Goal: Task Accomplishment & Management: Manage account settings

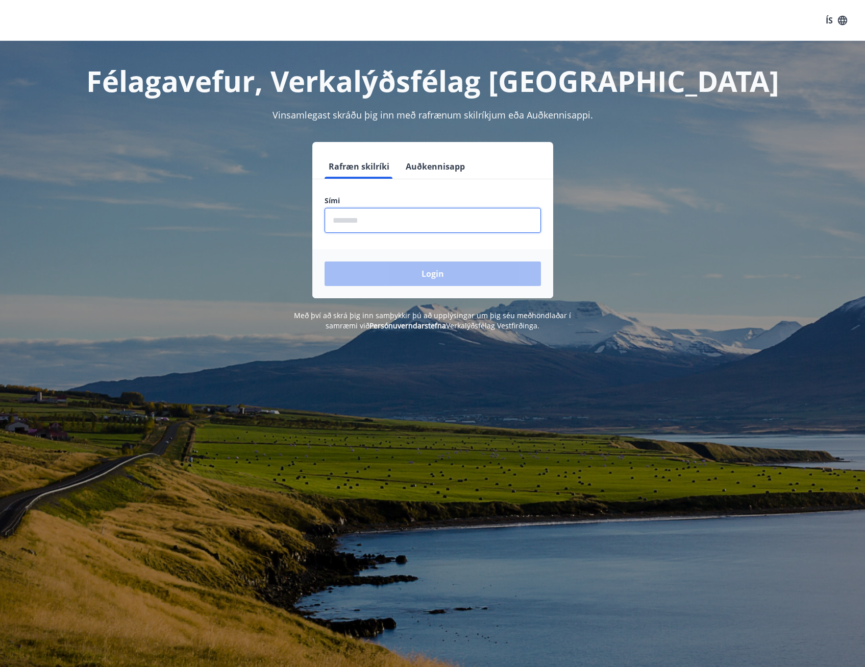
click at [441, 231] on input "phone" at bounding box center [433, 220] width 216 height 25
type input "********"
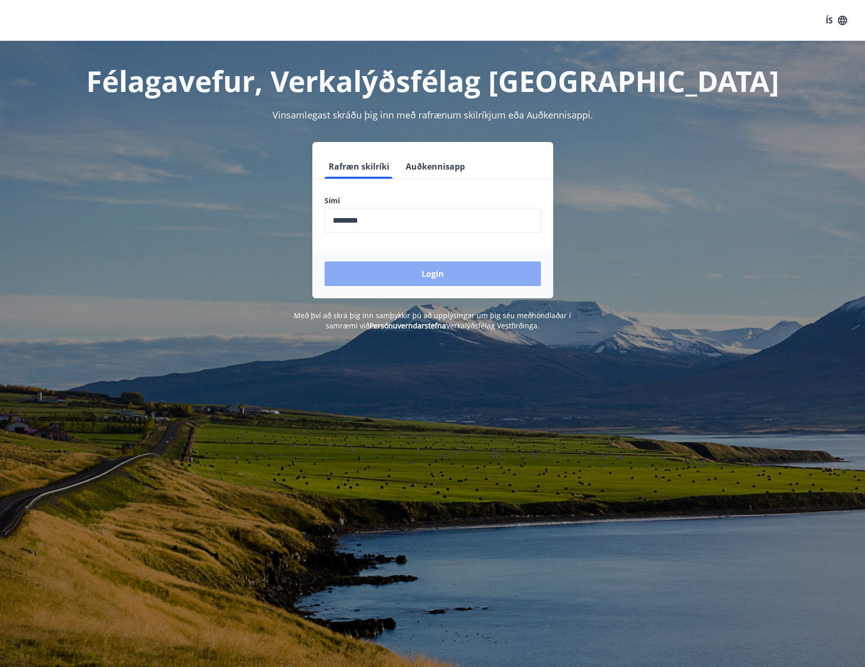
click at [408, 274] on button "Login" at bounding box center [433, 273] width 216 height 24
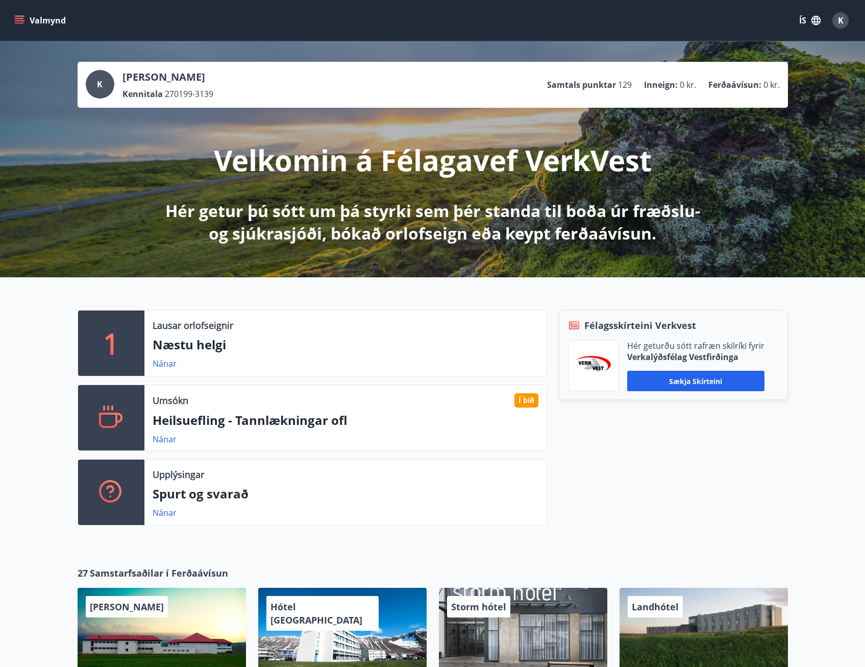
drag, startPoint x: 519, startPoint y: 404, endPoint x: 502, endPoint y: 407, distance: 17.1
click at [502, 407] on div "Umsókn Í bið Heilsuefling - [GEOGRAPHIC_DATA] ofl [GEOGRAPHIC_DATA]" at bounding box center [345, 417] width 402 height 65
click at [307, 420] on p "Heilsuefling - Tannlækningar ofl" at bounding box center [346, 419] width 386 height 17
click at [160, 433] on link "Nánar" at bounding box center [165, 438] width 24 height 11
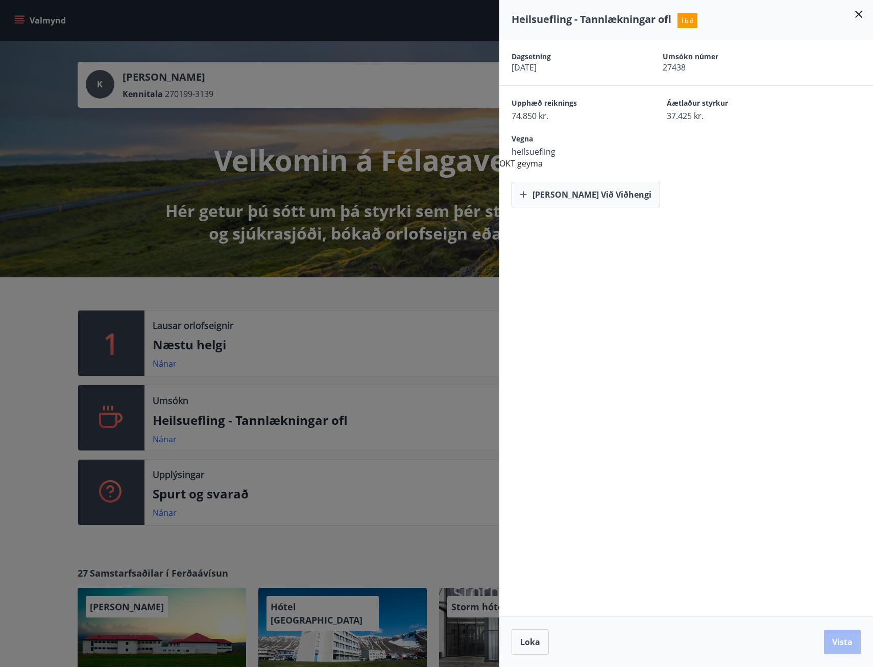
click at [46, 325] on div at bounding box center [436, 333] width 873 height 667
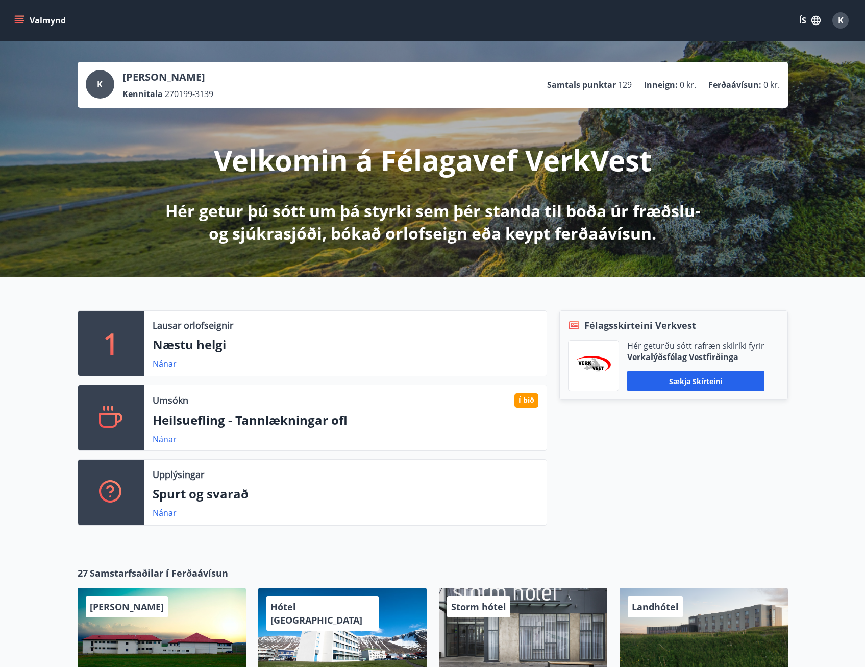
click at [24, 15] on button "Valmynd" at bounding box center [41, 20] width 58 height 18
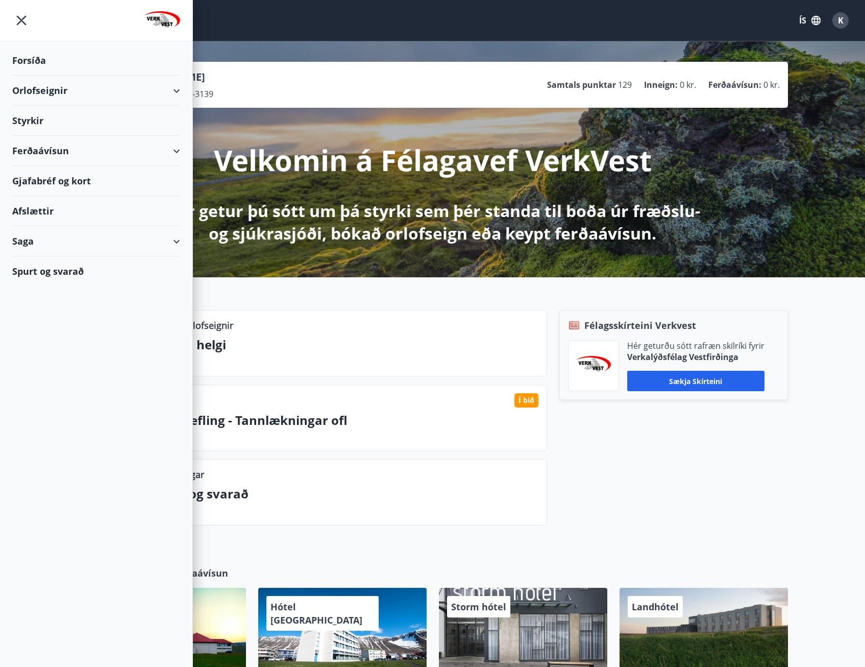
click at [46, 247] on div "Saga" at bounding box center [96, 241] width 168 height 30
click at [55, 399] on div "Skilagreinar" at bounding box center [96, 395] width 152 height 21
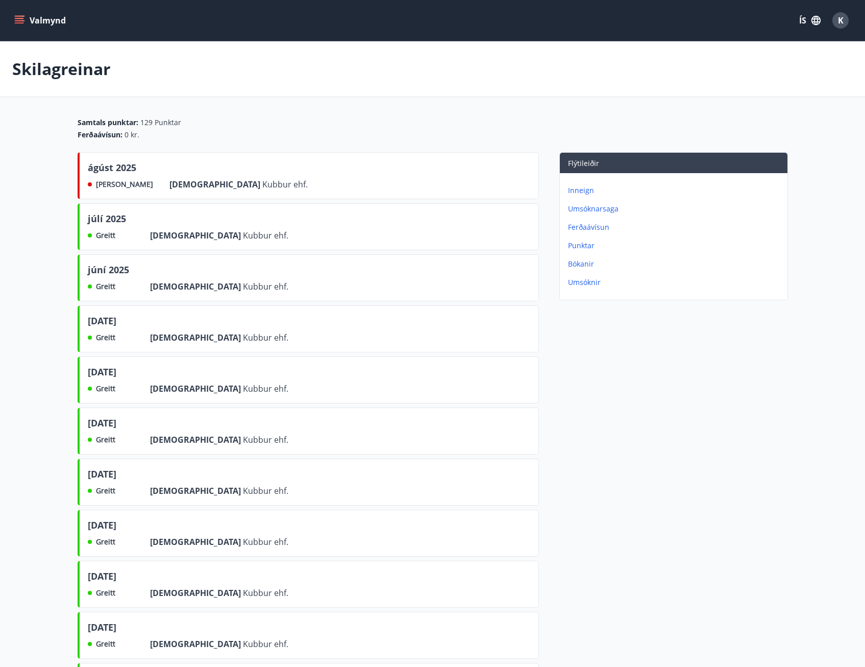
click at [26, 17] on button "Valmynd" at bounding box center [41, 20] width 58 height 18
click at [386, 96] on div "Skilagreinar" at bounding box center [432, 69] width 865 height 56
click at [109, 272] on span "júní 2025" at bounding box center [108, 271] width 41 height 17
click at [19, 16] on icon "menu" at bounding box center [20, 16] width 11 height 1
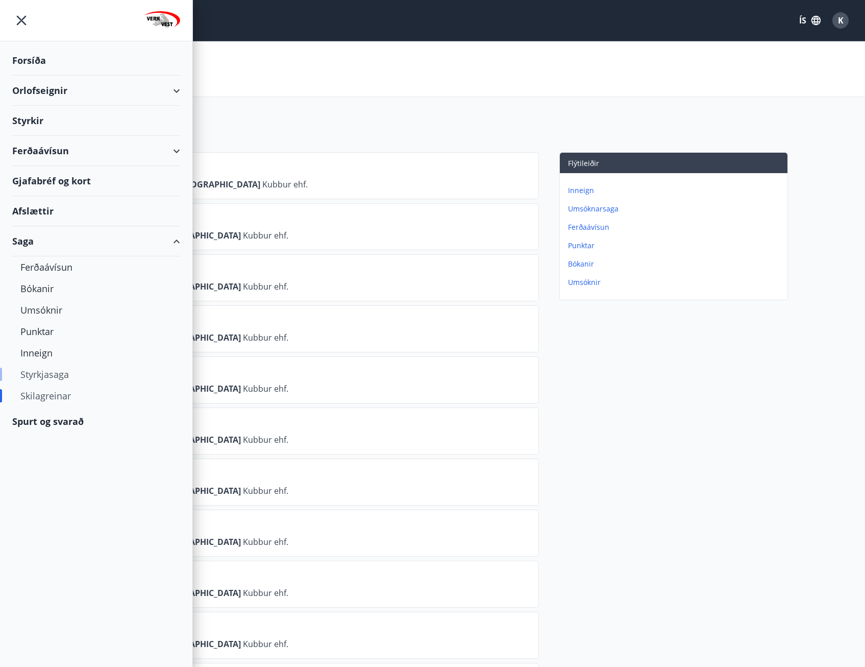
click at [58, 368] on div "Styrkjasaga" at bounding box center [96, 373] width 152 height 21
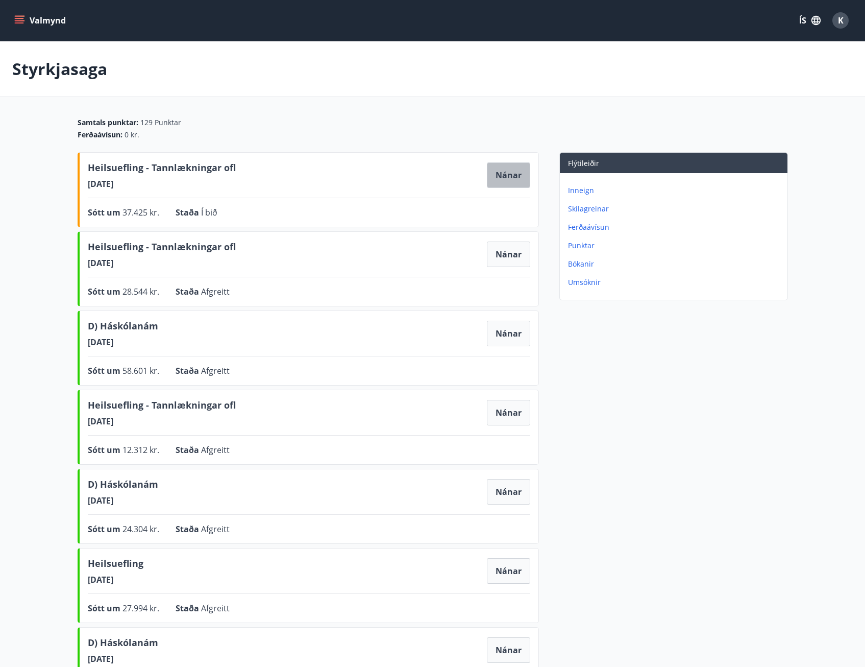
click at [525, 176] on button "Nánar" at bounding box center [508, 175] width 43 height 26
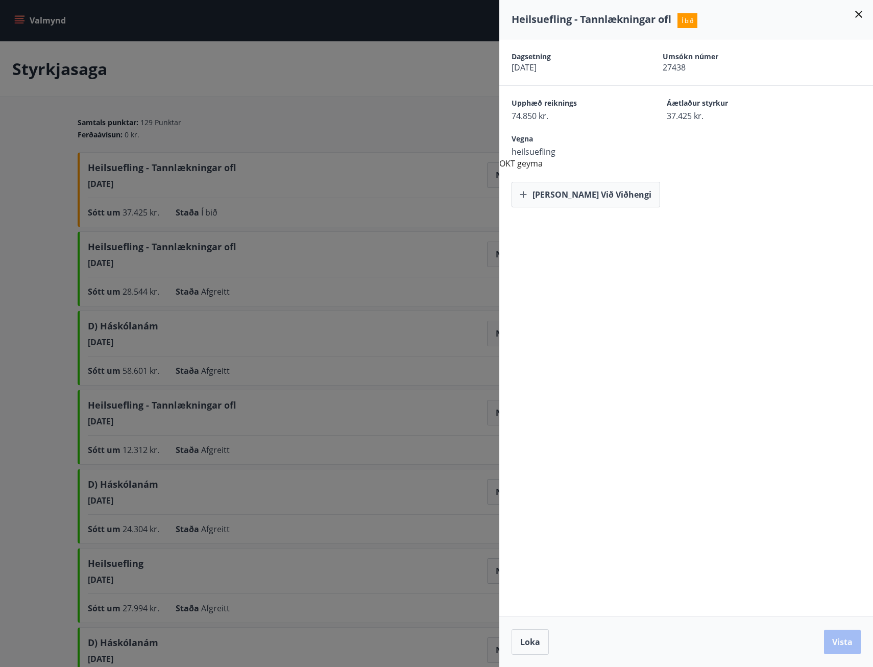
click at [210, 104] on div at bounding box center [436, 333] width 873 height 667
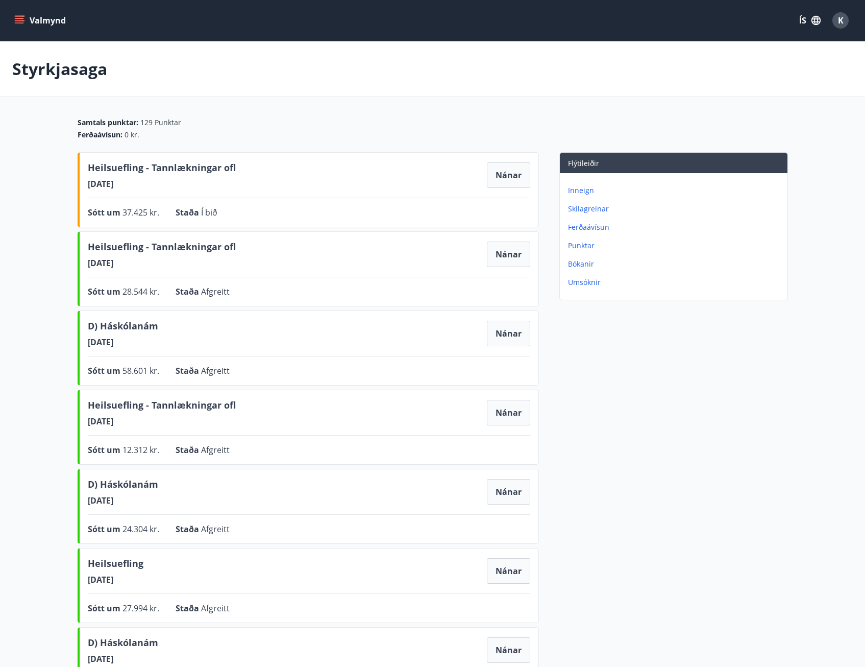
click at [15, 13] on button "Valmynd" at bounding box center [41, 20] width 58 height 18
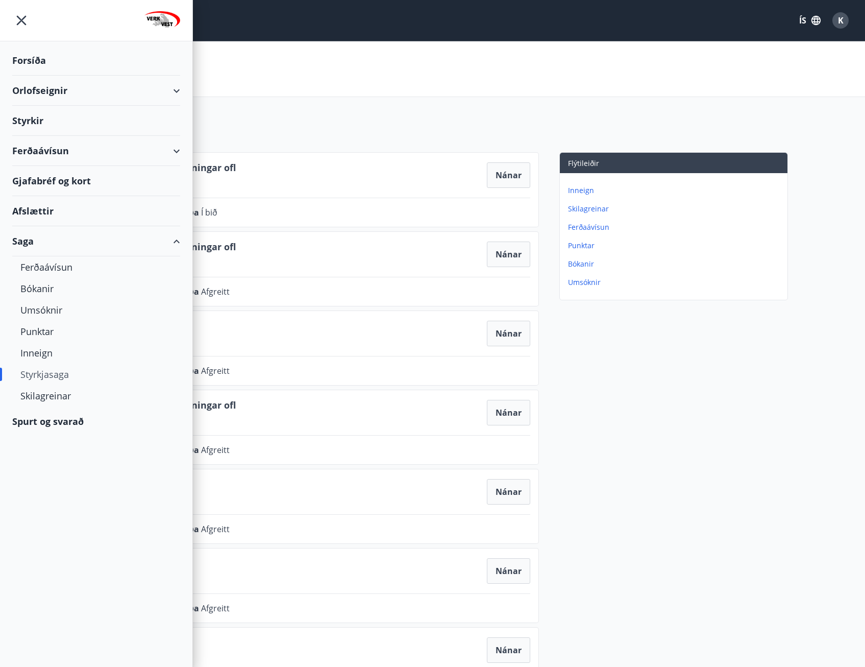
click at [42, 121] on div "Styrkir" at bounding box center [96, 121] width 168 height 30
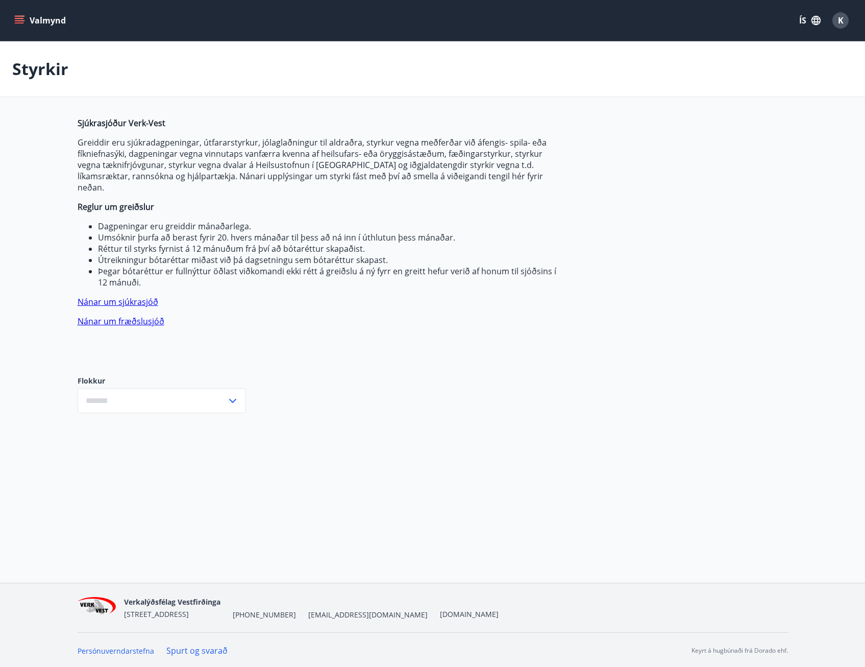
type input "***"
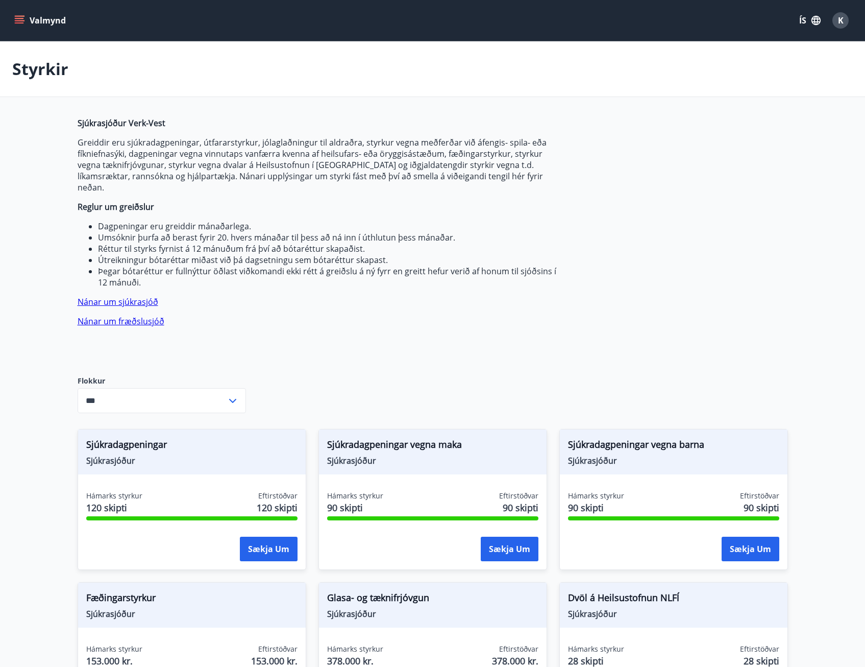
click at [53, 19] on button "Valmynd" at bounding box center [41, 20] width 58 height 18
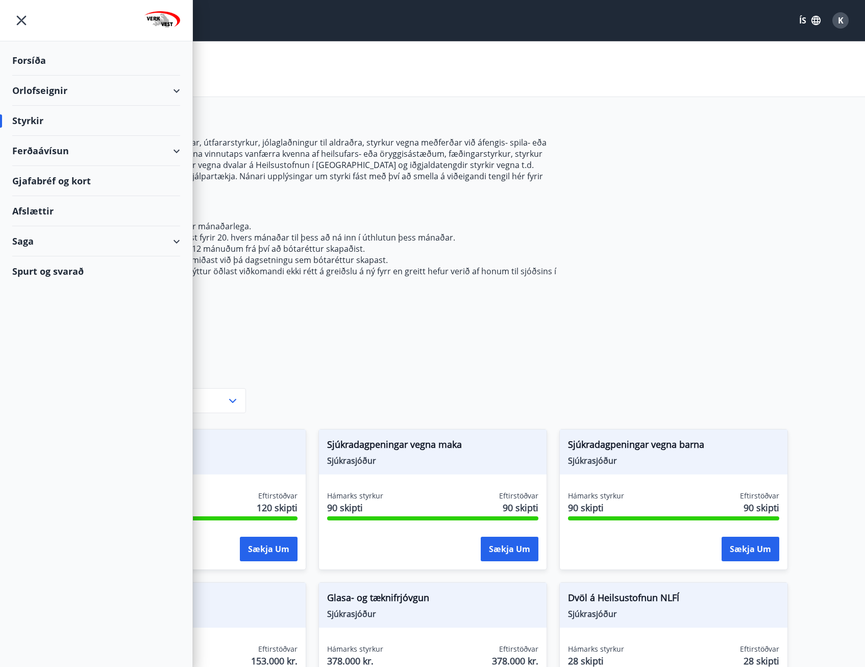
click at [399, 29] on div "Valmynd ÍS K" at bounding box center [432, 20] width 841 height 24
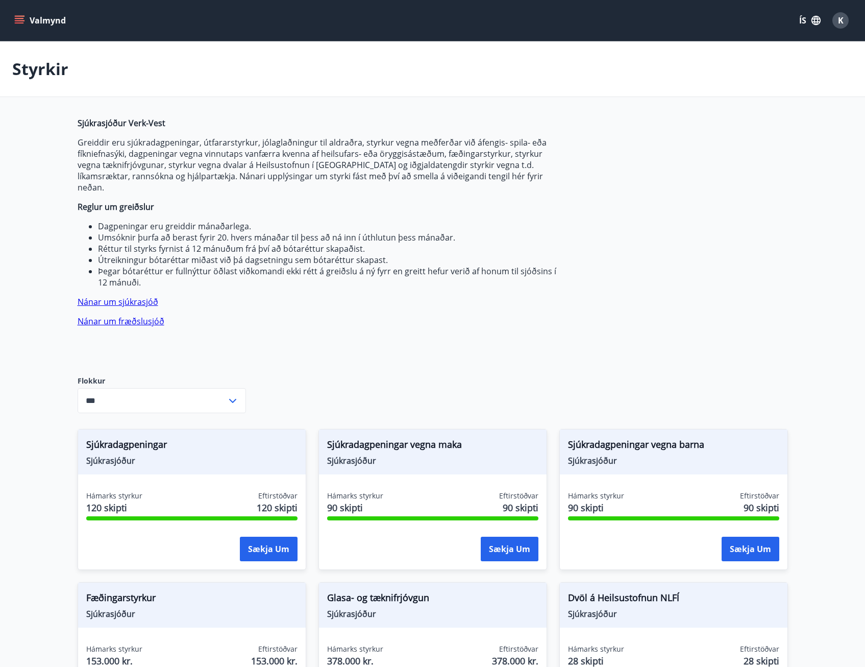
click at [839, 18] on span "K" at bounding box center [841, 20] width 6 height 11
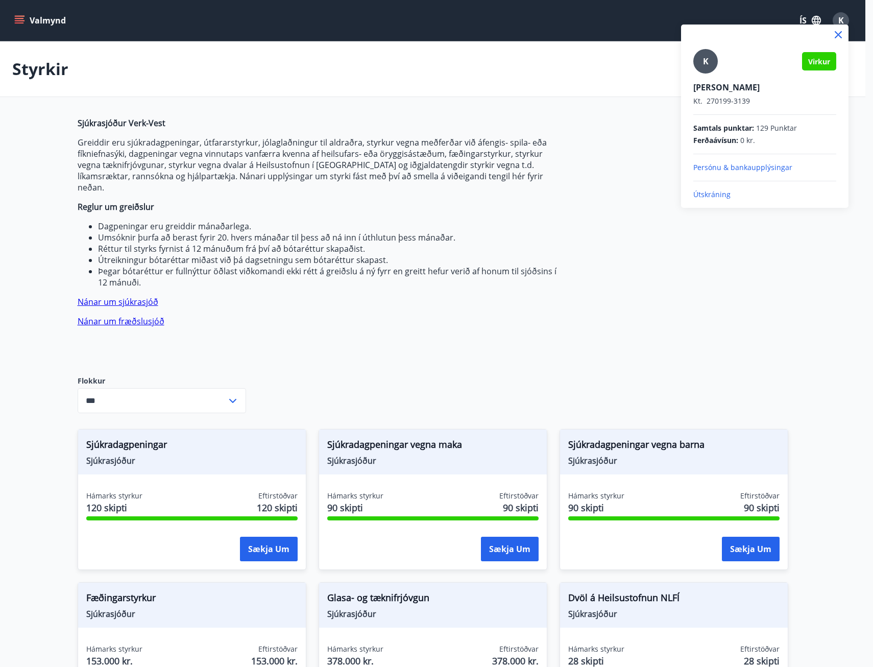
click at [720, 198] on p "Útskráning" at bounding box center [764, 194] width 143 height 10
